Goal: Task Accomplishment & Management: Complete application form

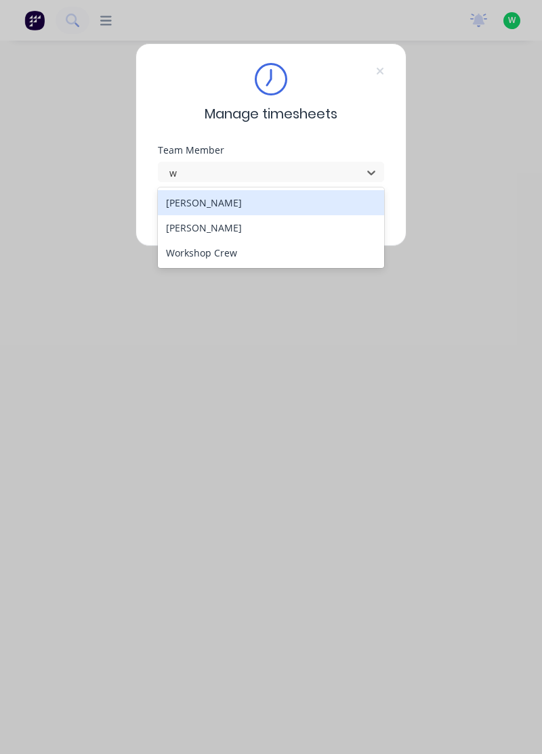
click at [217, 227] on div "[PERSON_NAME]" at bounding box center [271, 227] width 227 height 25
type input "w"
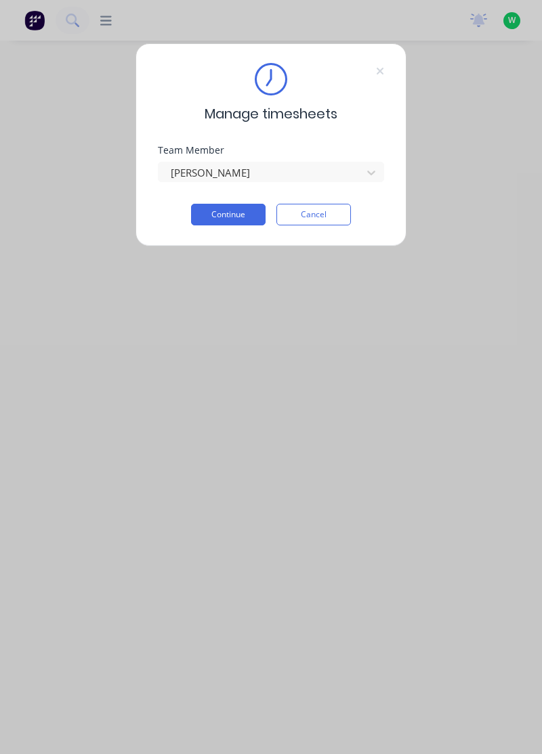
click at [238, 213] on button "Continue" at bounding box center [228, 215] width 74 height 22
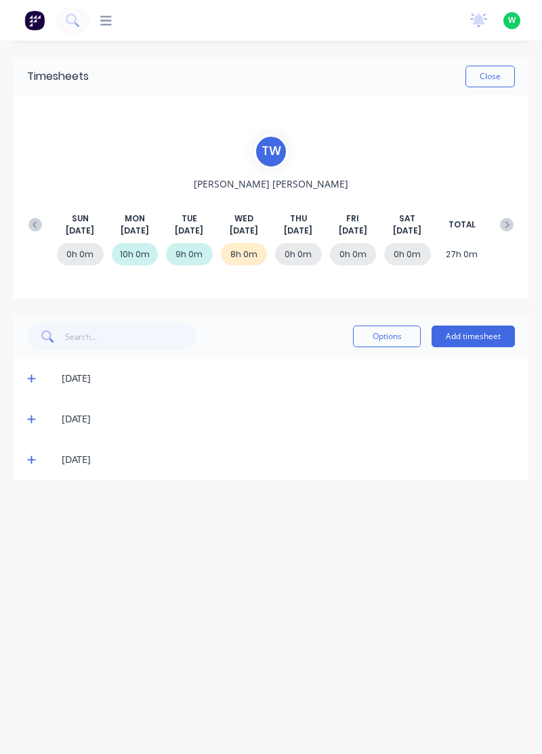
click at [475, 338] on button "Add timesheet" at bounding box center [472, 337] width 83 height 22
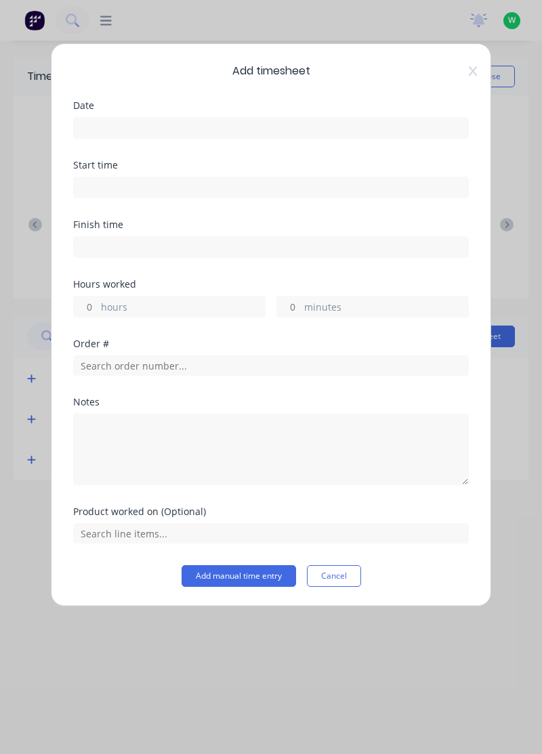
click at [250, 126] on input at bounding box center [271, 128] width 394 height 20
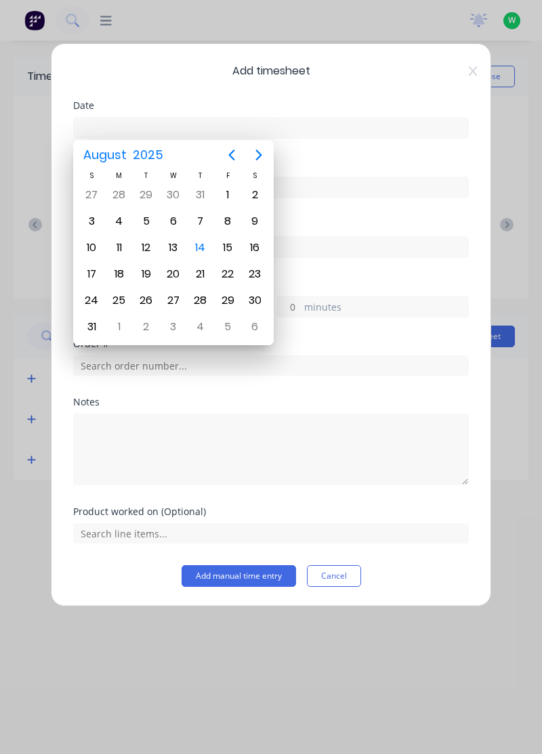
click at [196, 243] on div "14" at bounding box center [200, 248] width 20 height 20
type input "[DATE]"
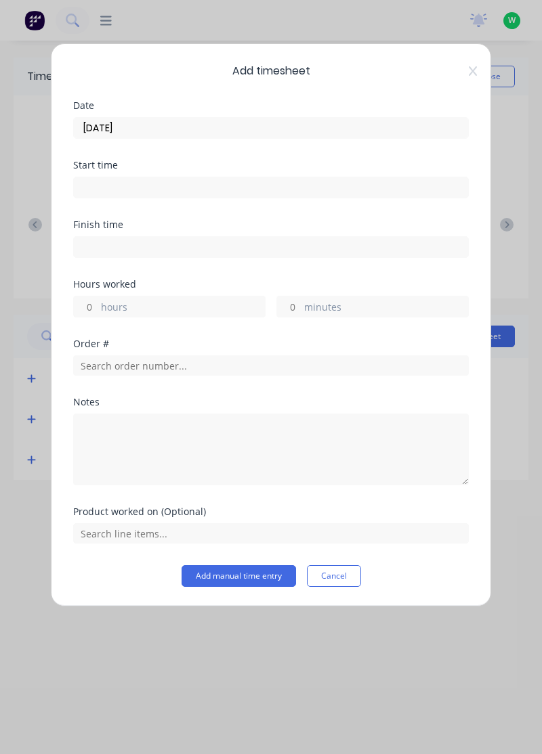
click at [149, 303] on label "hours" at bounding box center [183, 308] width 164 height 17
click at [97, 303] on input "hours" at bounding box center [86, 306] width 24 height 20
type input "4"
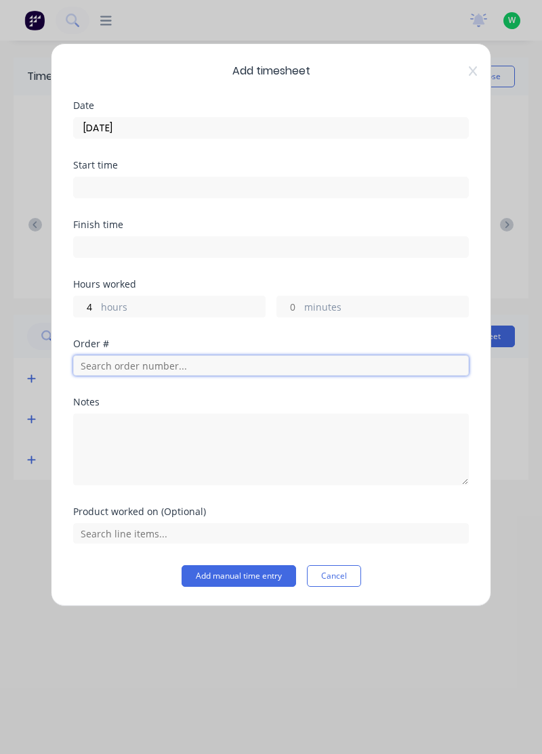
click at [148, 364] on input "text" at bounding box center [270, 365] width 395 height 20
type input "17943"
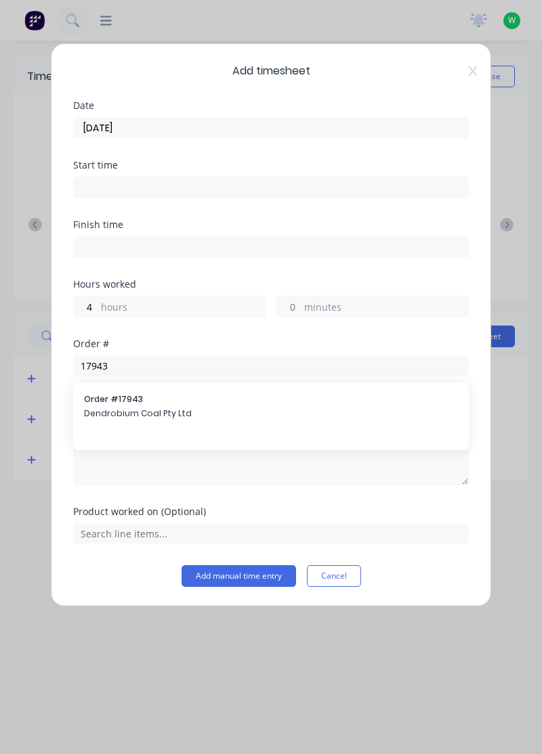
click at [146, 396] on span "Order # 17943" at bounding box center [271, 399] width 374 height 12
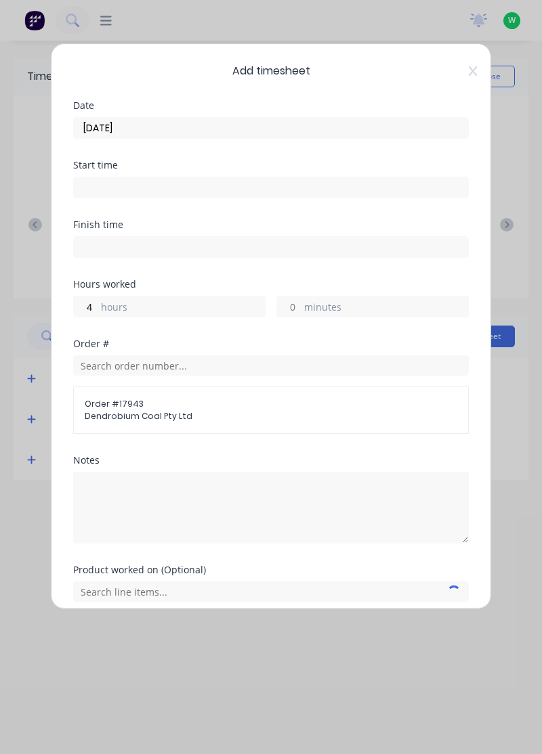
scroll to position [53, 0]
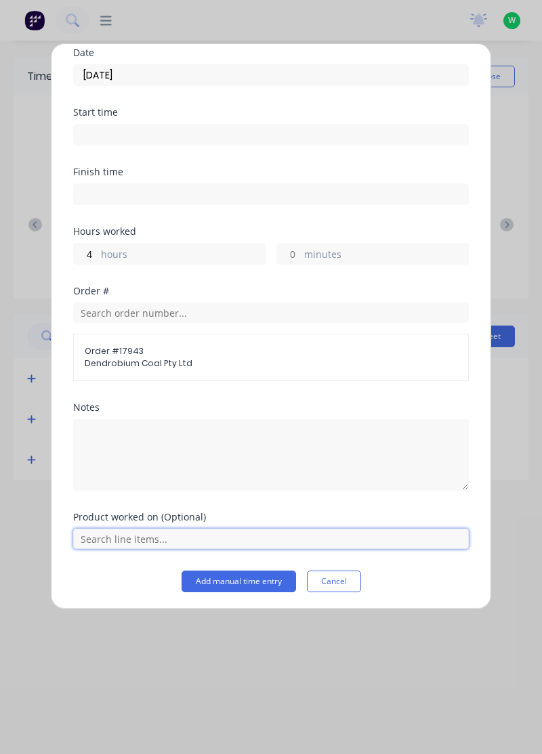
click at [231, 539] on input "text" at bounding box center [270, 539] width 395 height 20
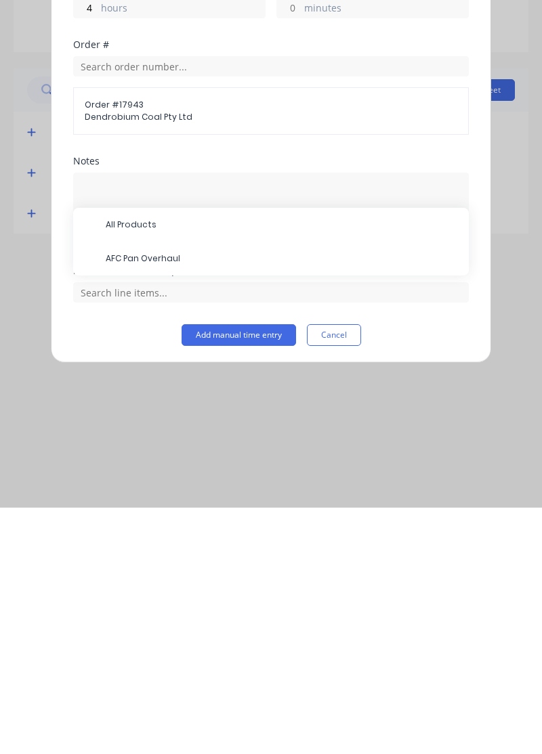
click at [173, 499] on span "AFC Pan Overhaul" at bounding box center [282, 505] width 352 height 12
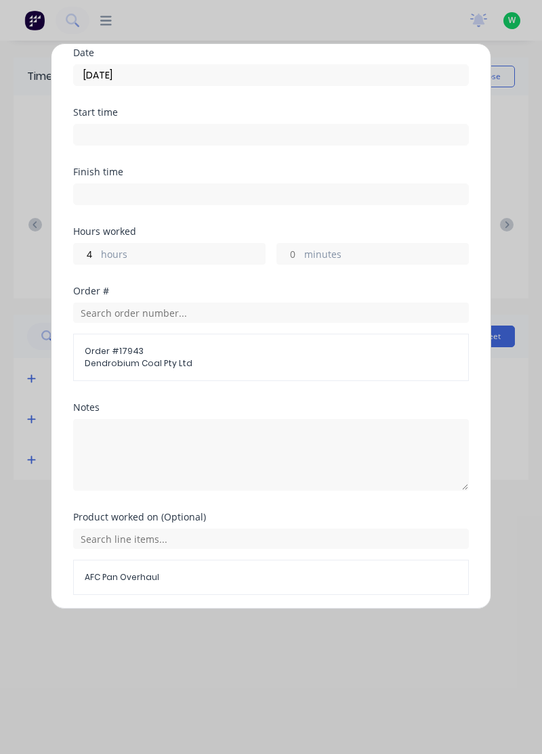
scroll to position [98, 0]
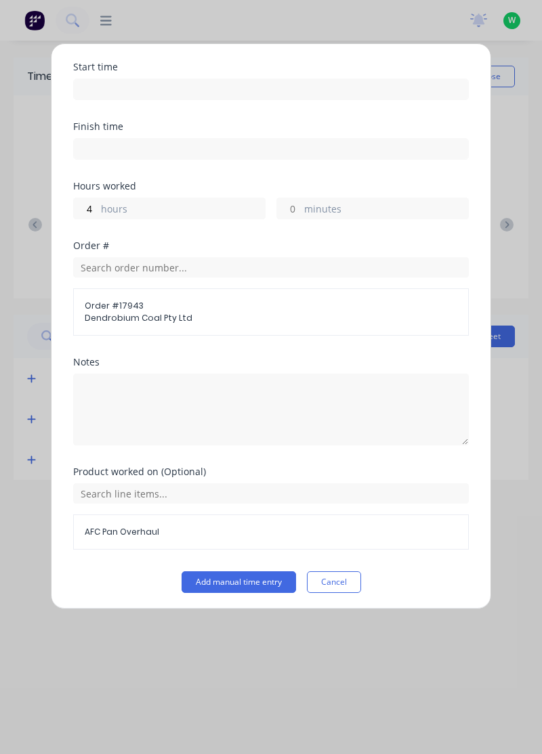
click at [241, 583] on button "Add manual time entry" at bounding box center [238, 582] width 114 height 22
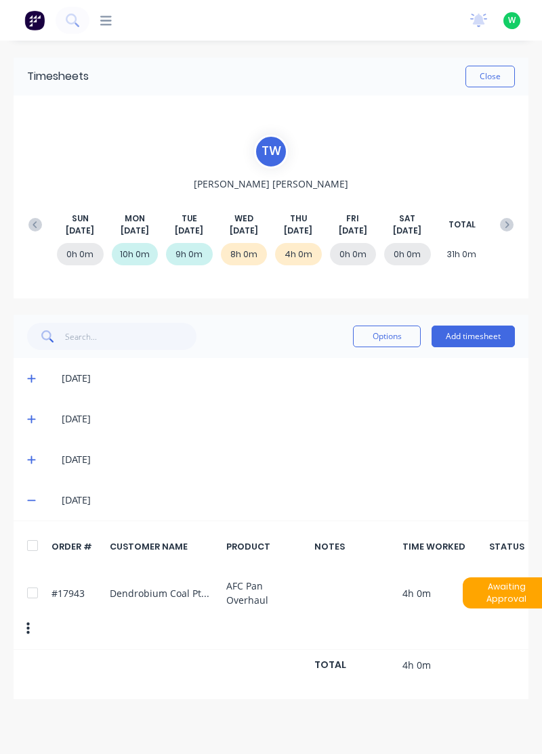
click at [477, 334] on button "Add timesheet" at bounding box center [472, 337] width 83 height 22
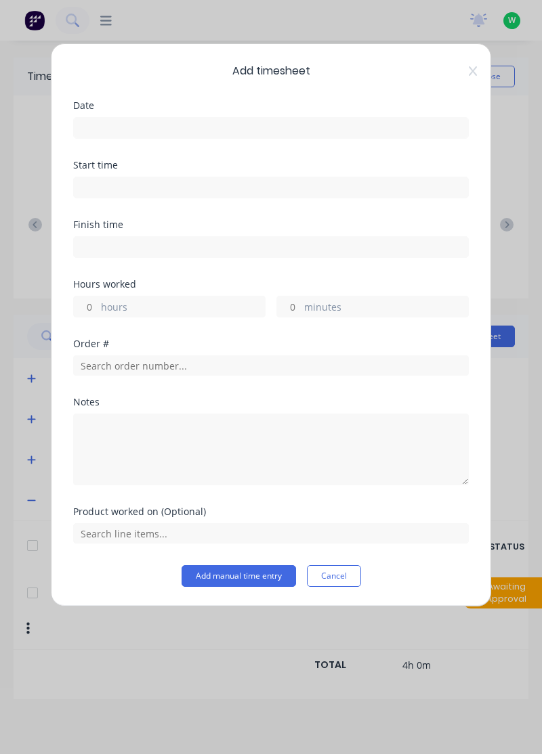
click at [263, 128] on input at bounding box center [271, 128] width 394 height 20
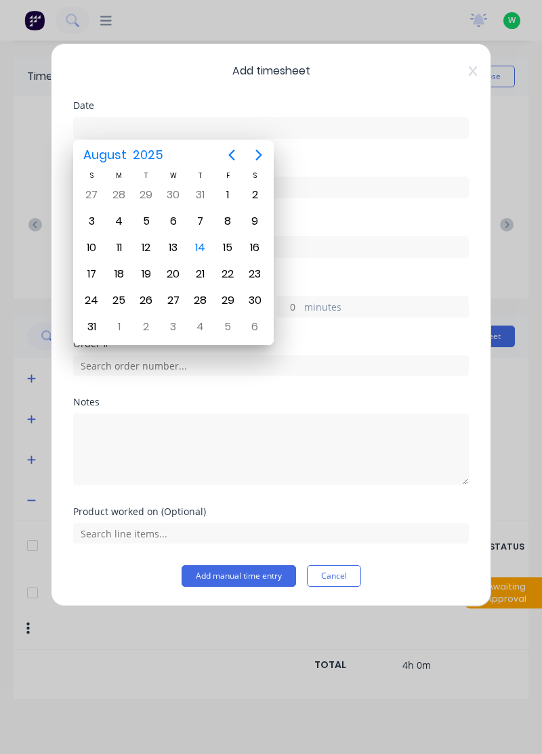
click at [204, 244] on div "14" at bounding box center [200, 248] width 20 height 20
type input "[DATE]"
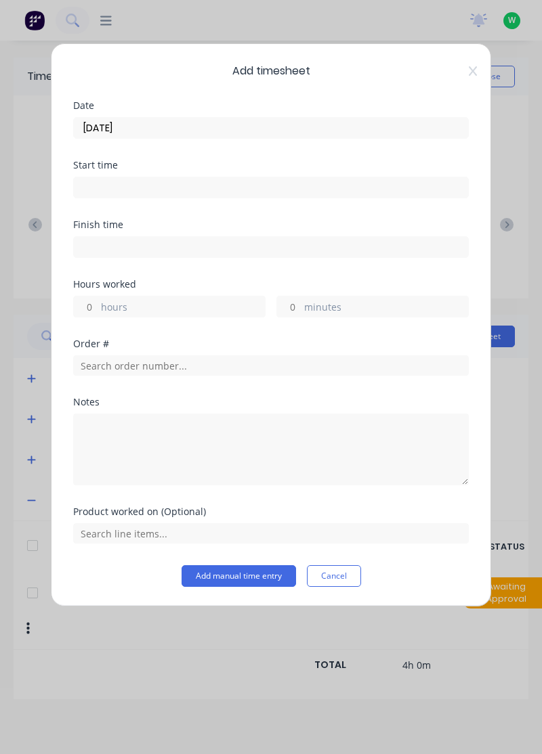
click at [183, 303] on label "hours" at bounding box center [183, 308] width 164 height 17
click at [97, 303] on input "hours" at bounding box center [86, 306] width 24 height 20
type input "1"
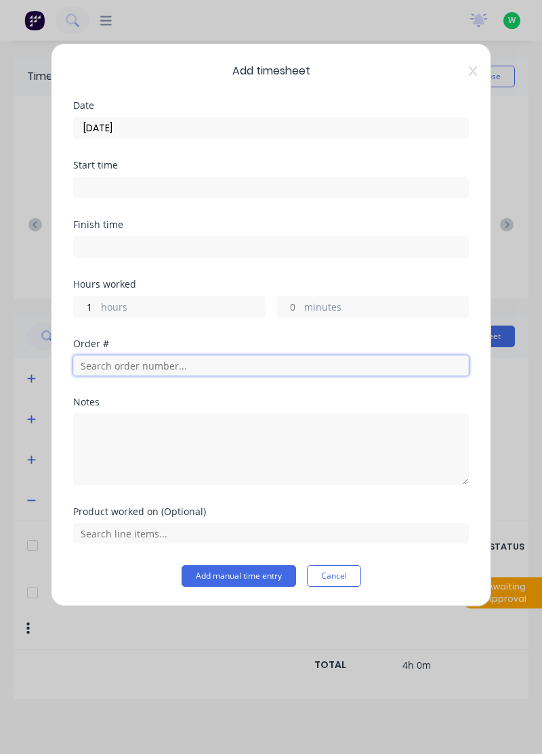
click at [163, 360] on input "text" at bounding box center [270, 365] width 395 height 20
type input "17483"
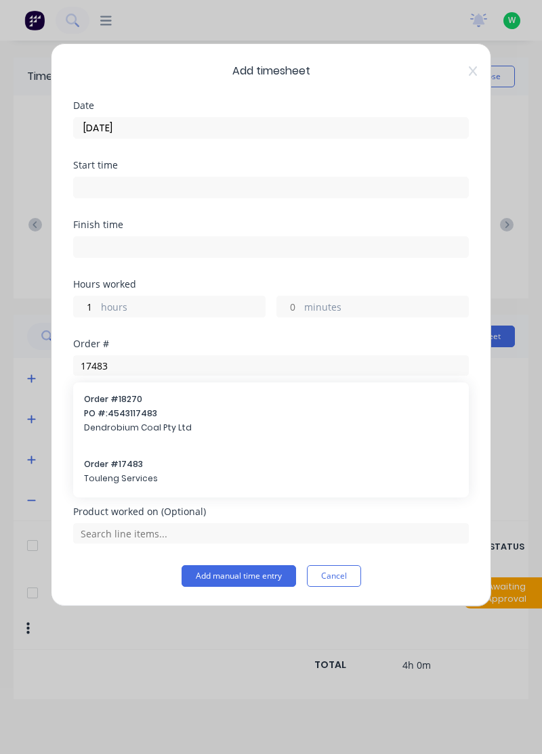
click at [142, 460] on span "Order # 17483" at bounding box center [271, 464] width 374 height 12
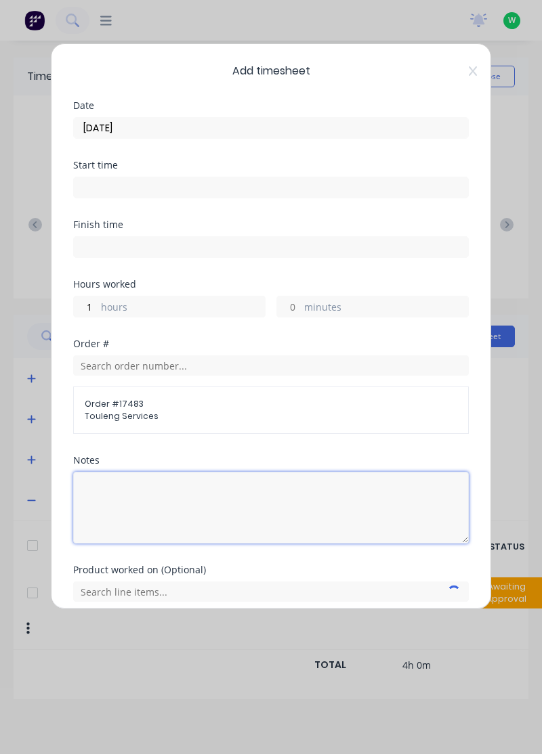
click at [159, 495] on textarea at bounding box center [270, 508] width 395 height 72
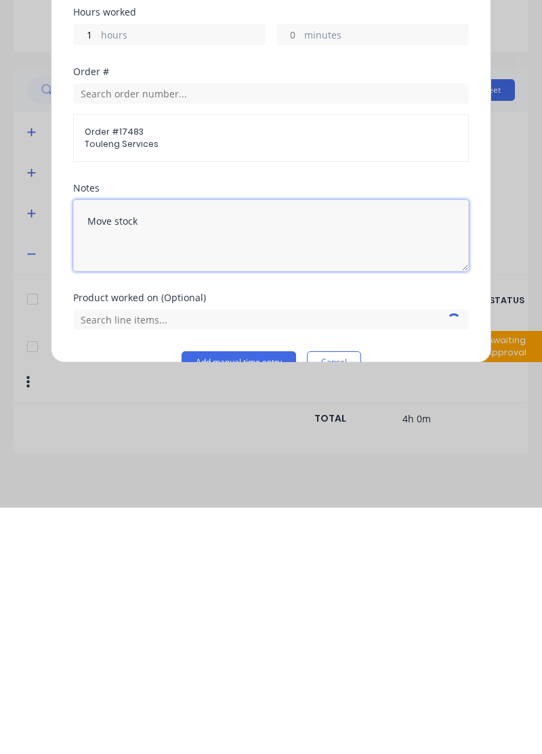
scroll to position [53, 0]
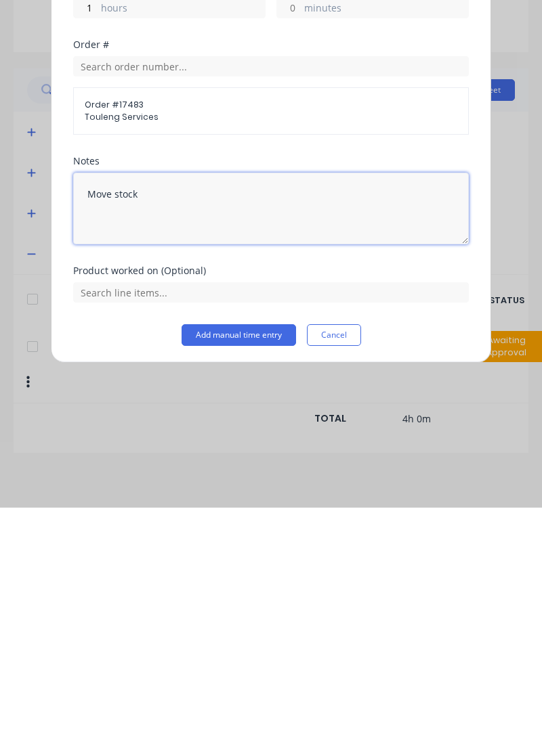
type textarea "Move stock"
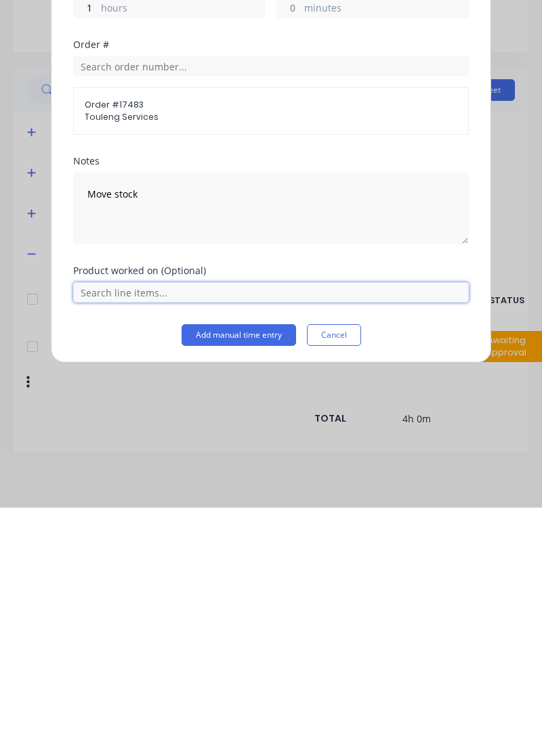
click at [219, 531] on input "text" at bounding box center [270, 539] width 395 height 20
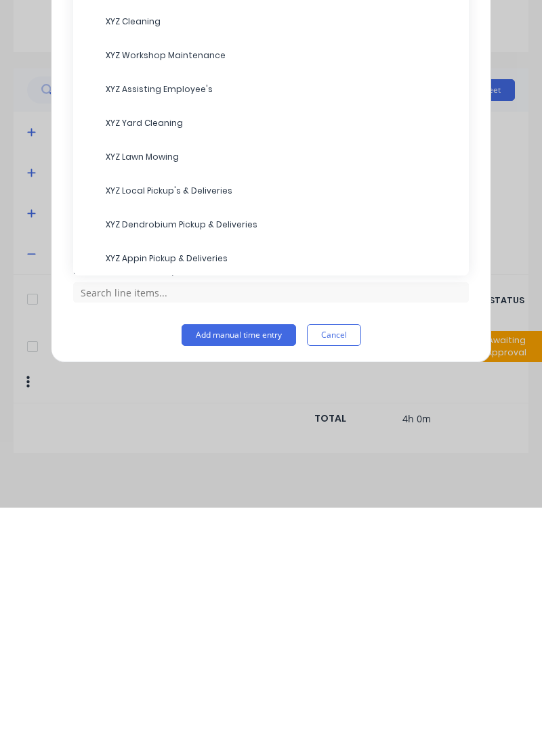
click at [197, 296] on span "XYZ Workshop Maintenance" at bounding box center [282, 302] width 352 height 12
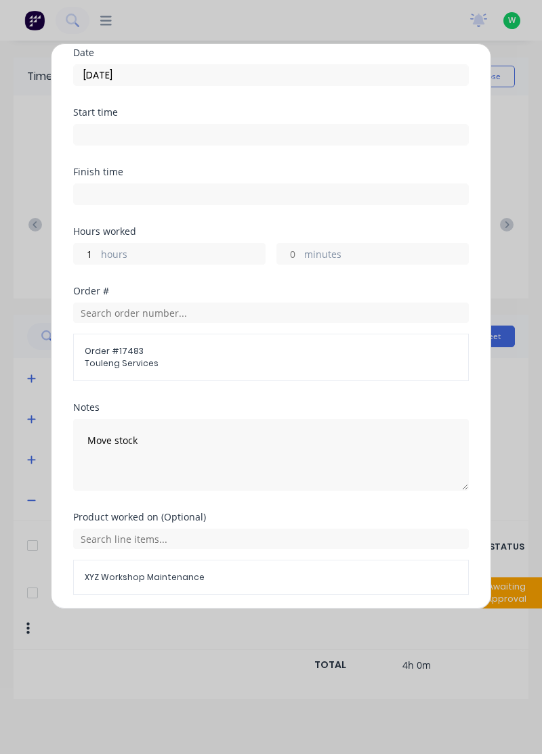
scroll to position [98, 0]
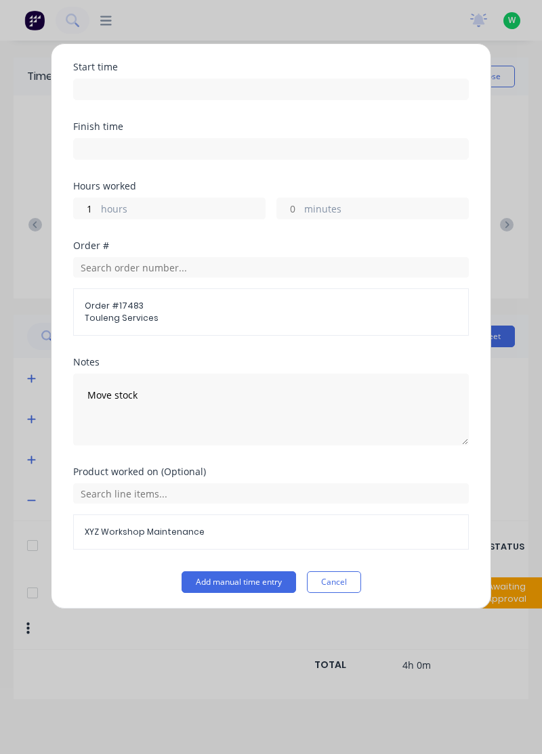
click at [252, 576] on button "Add manual time entry" at bounding box center [238, 582] width 114 height 22
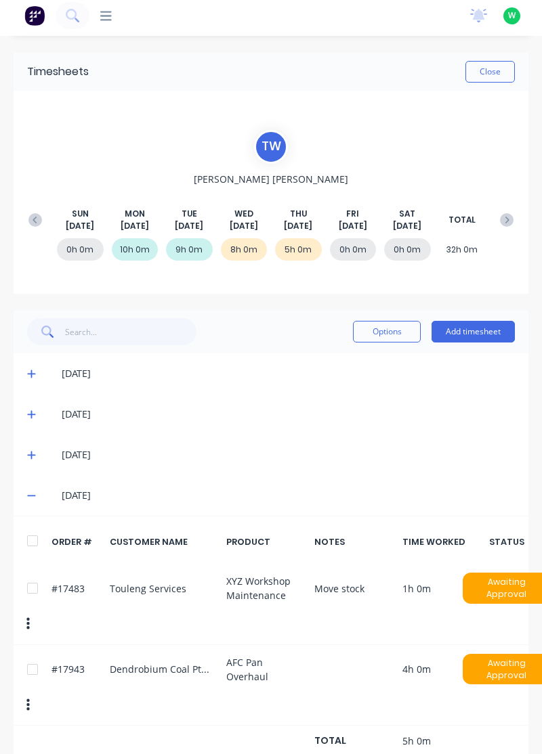
scroll to position [0, 0]
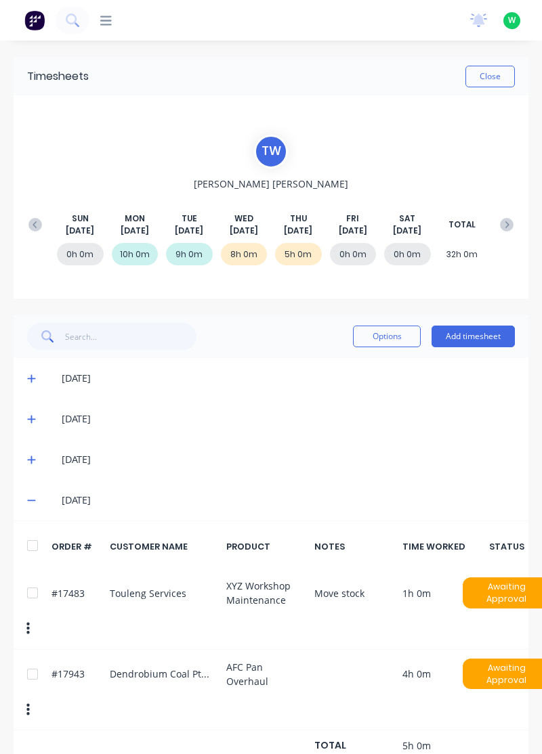
click at [479, 332] on button "Add timesheet" at bounding box center [472, 337] width 83 height 22
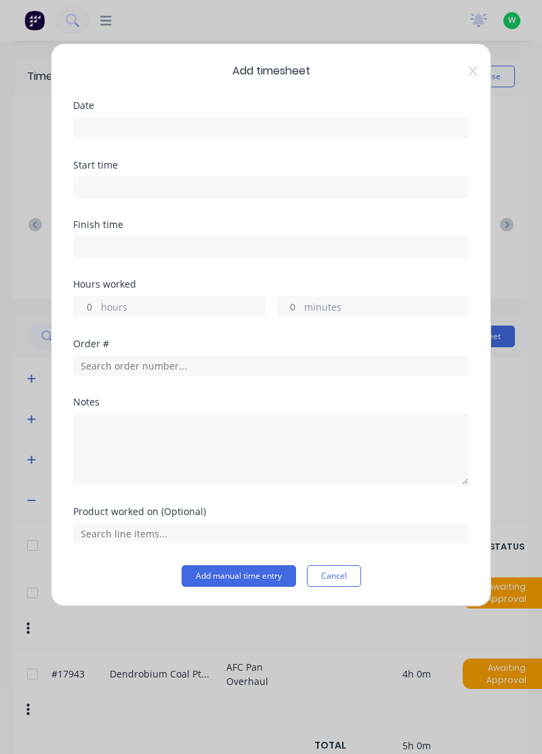
click at [215, 123] on input at bounding box center [271, 128] width 394 height 20
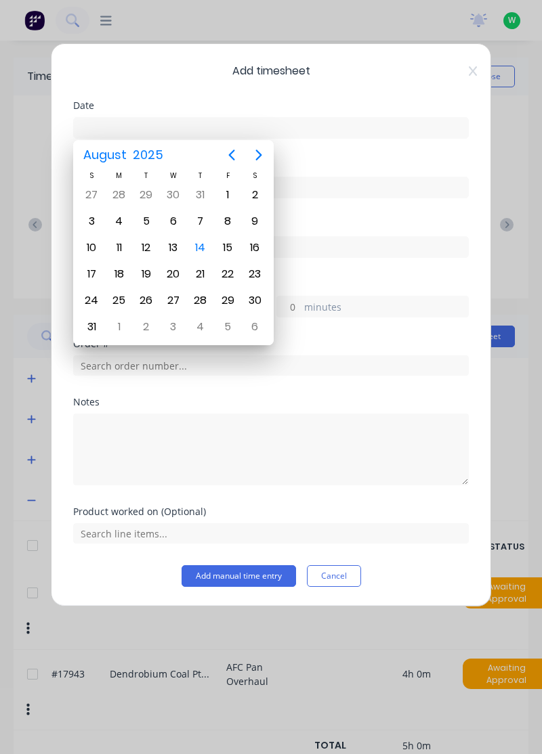
click at [195, 246] on div "14" at bounding box center [200, 248] width 20 height 20
type input "[DATE]"
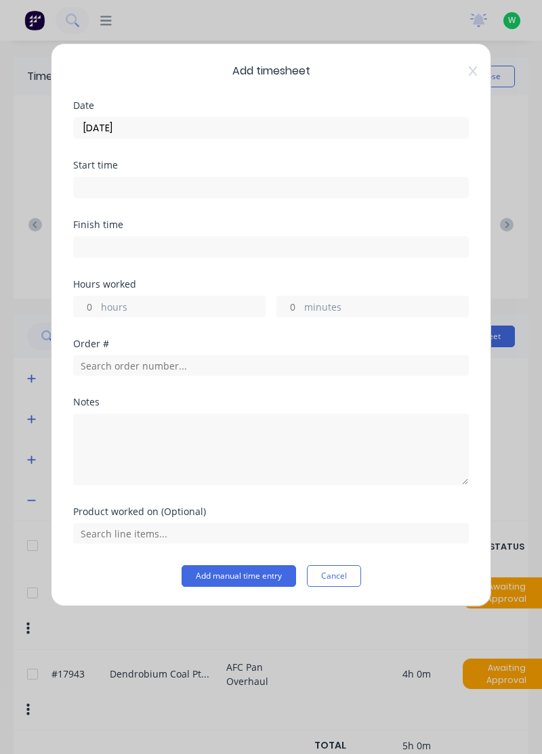
click at [187, 301] on label "hours" at bounding box center [183, 308] width 164 height 17
click at [97, 301] on input "hours" at bounding box center [86, 306] width 24 height 20
type input "3"
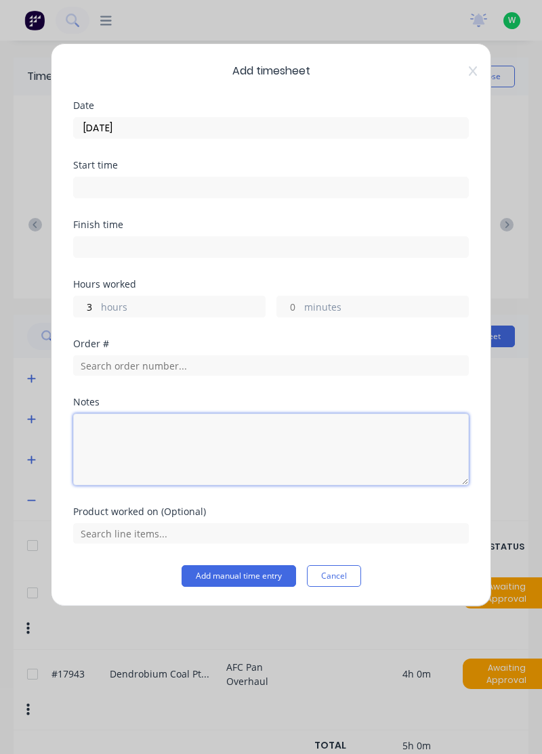
click at [183, 437] on textarea at bounding box center [270, 450] width 395 height 72
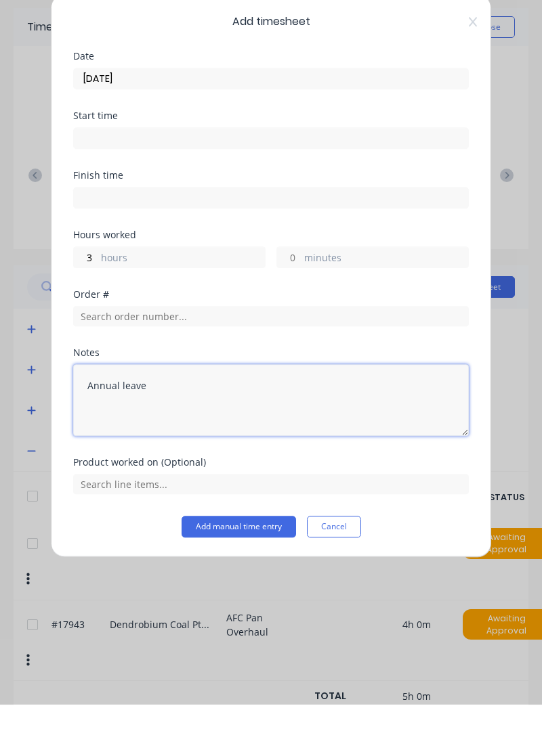
type textarea "Annual leave"
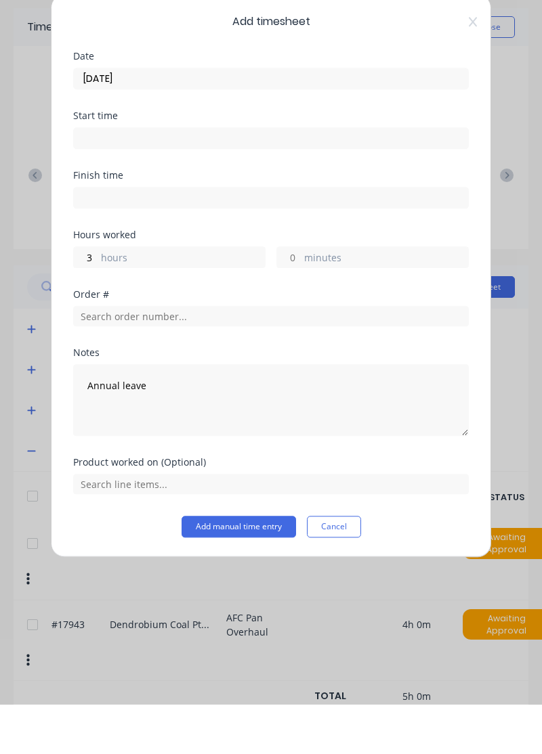
click at [242, 576] on button "Add manual time entry" at bounding box center [238, 576] width 114 height 22
